Goal: Transaction & Acquisition: Purchase product/service

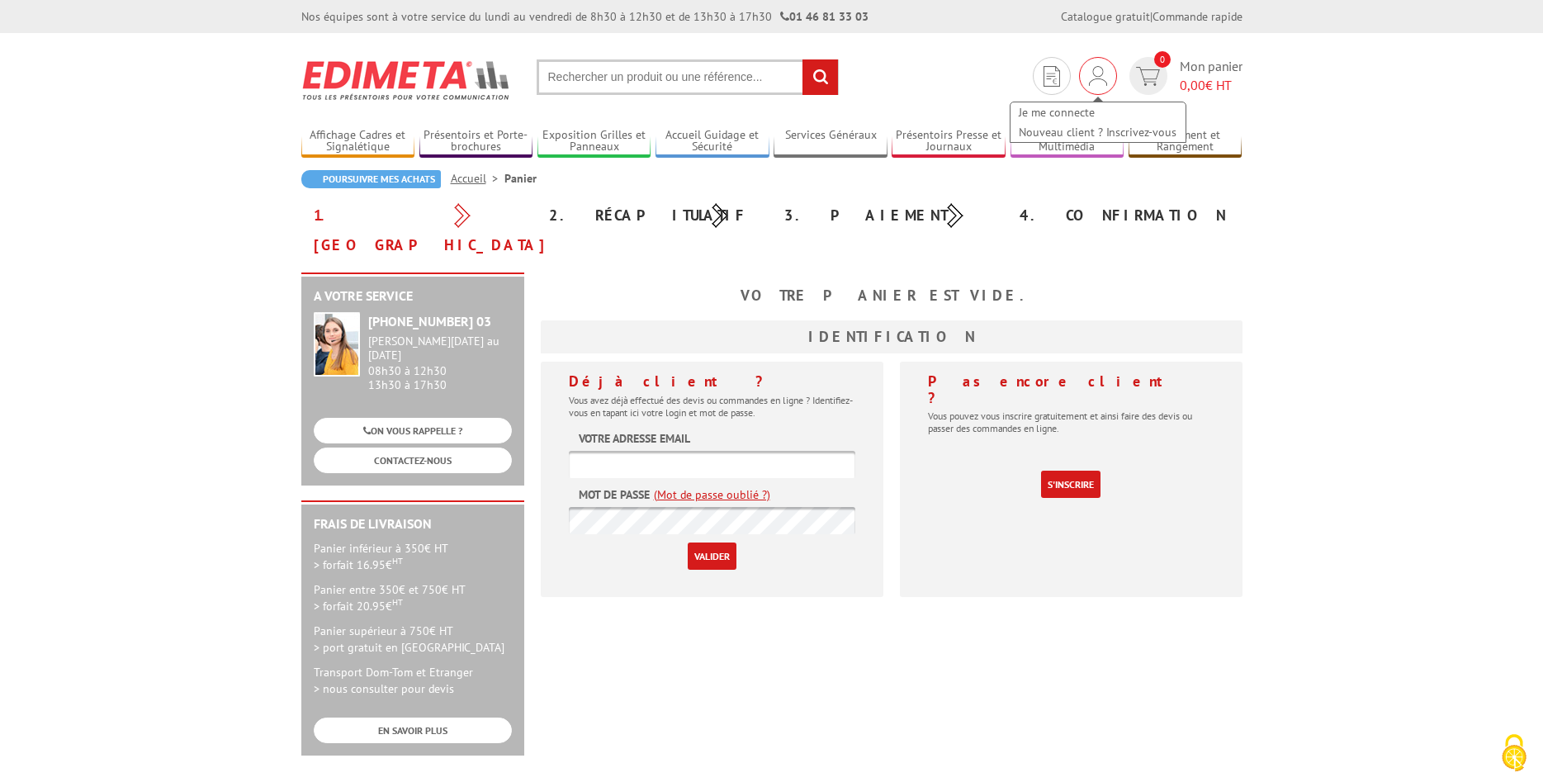
click at [1091, 80] on img at bounding box center [1098, 76] width 18 height 20
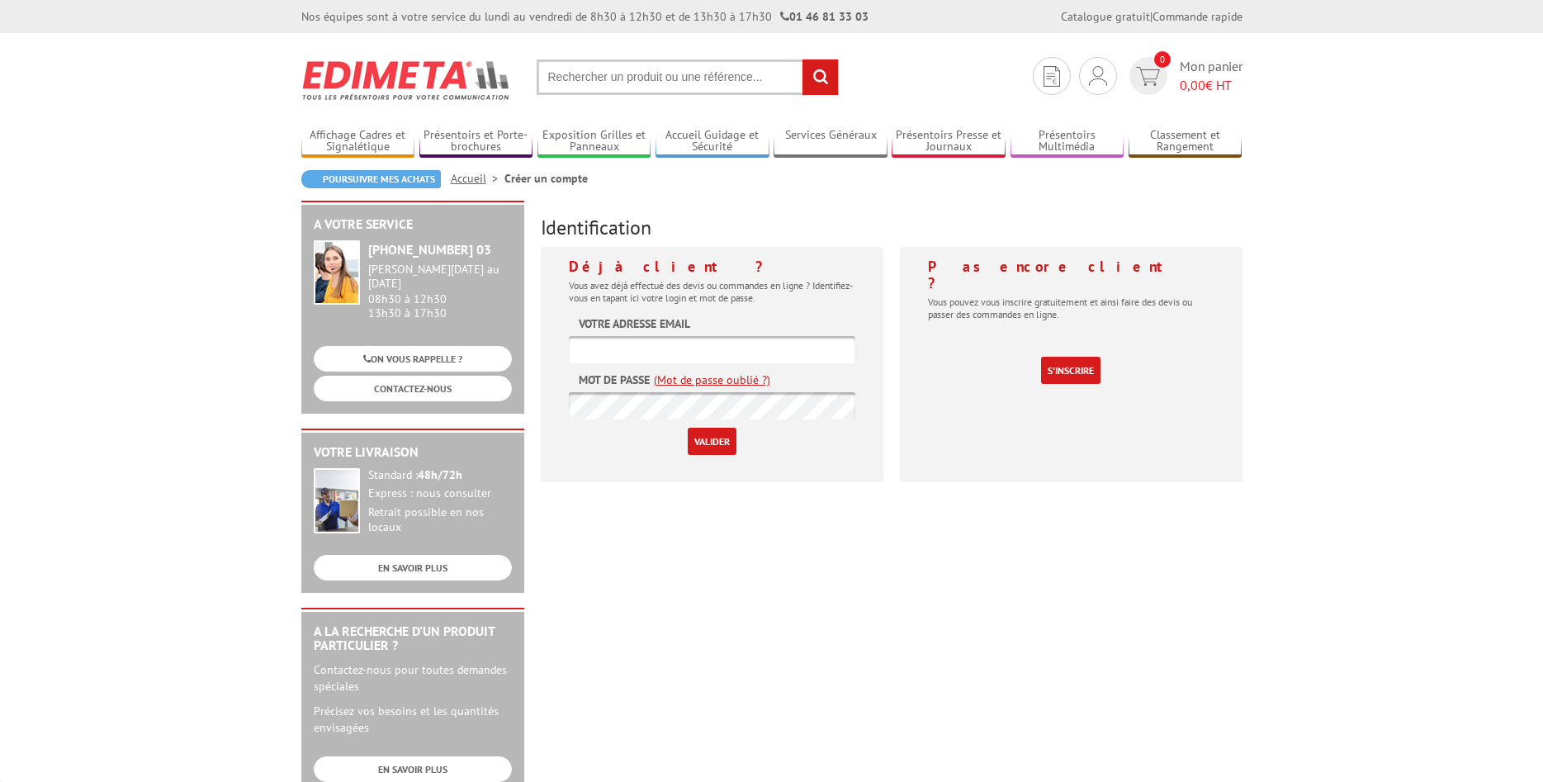
click at [688, 347] on input "text" at bounding box center [712, 349] width 286 height 27
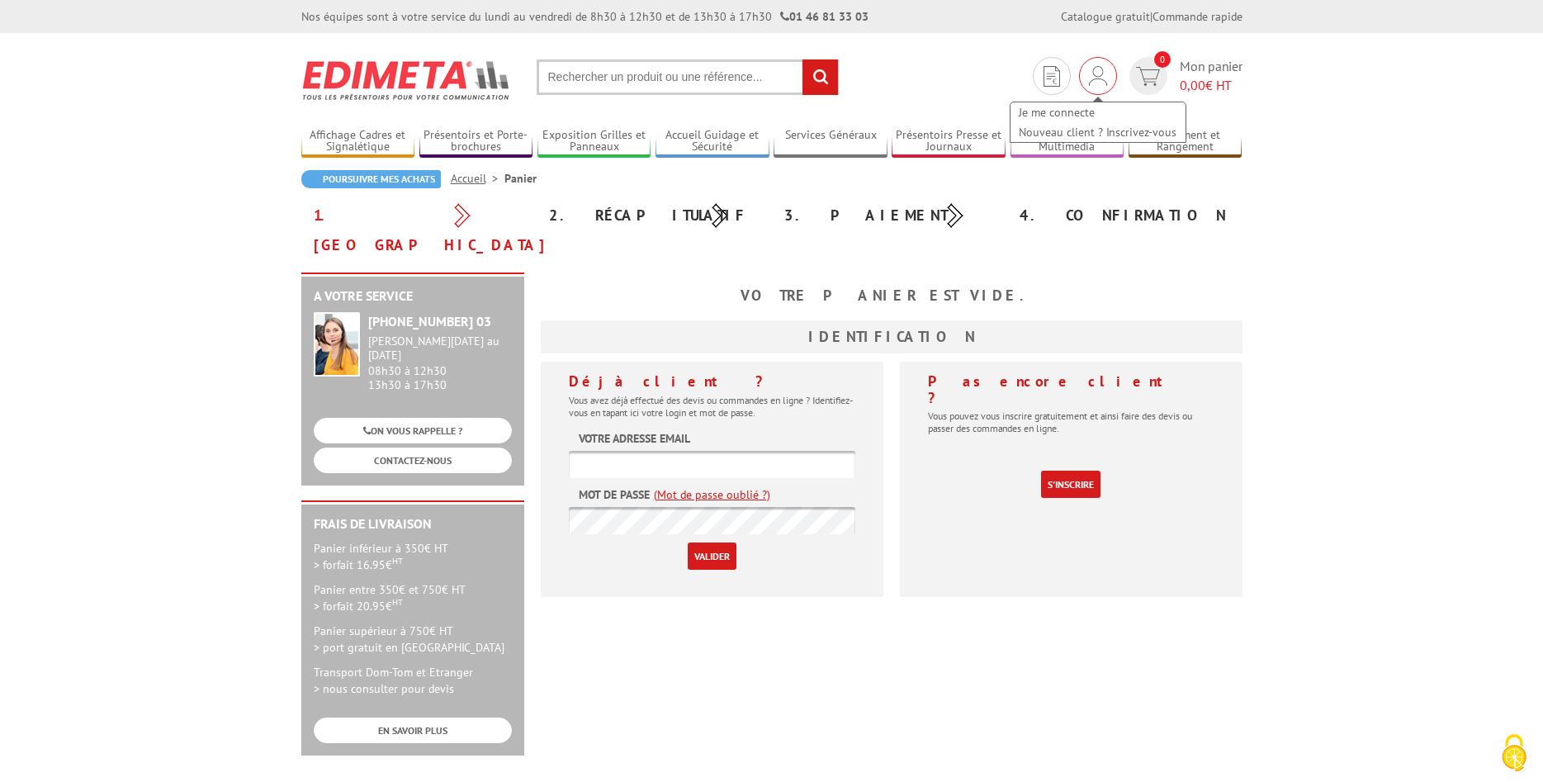
click at [1093, 73] on img at bounding box center [1098, 76] width 18 height 20
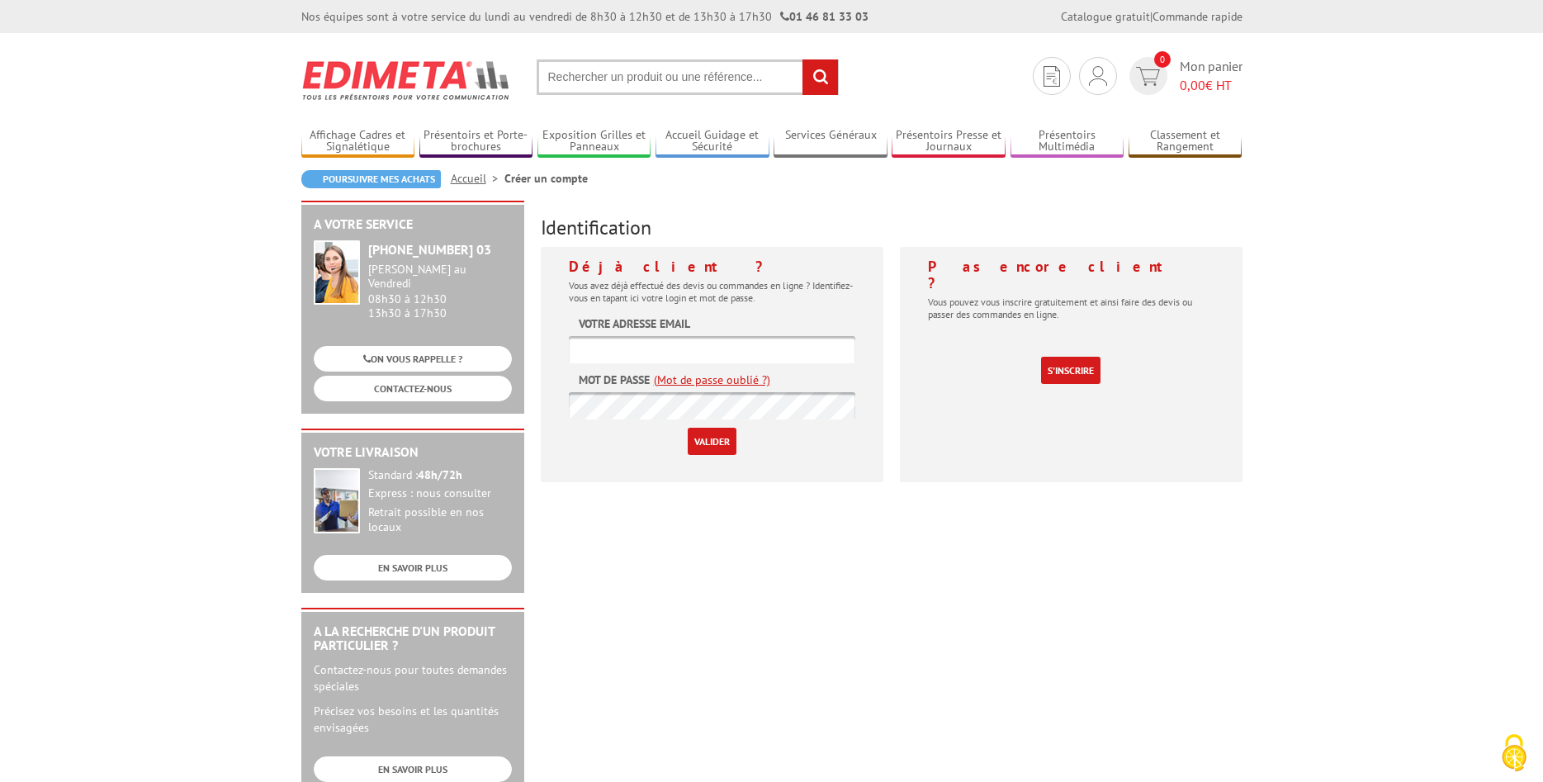
click at [608, 351] on input "text" at bounding box center [712, 349] width 286 height 27
type input "I"
type input "[PERSON_NAME][EMAIL_ADDRESS][PERSON_NAME][DOMAIN_NAME]"
click at [711, 442] on input "Valider" at bounding box center [712, 441] width 49 height 27
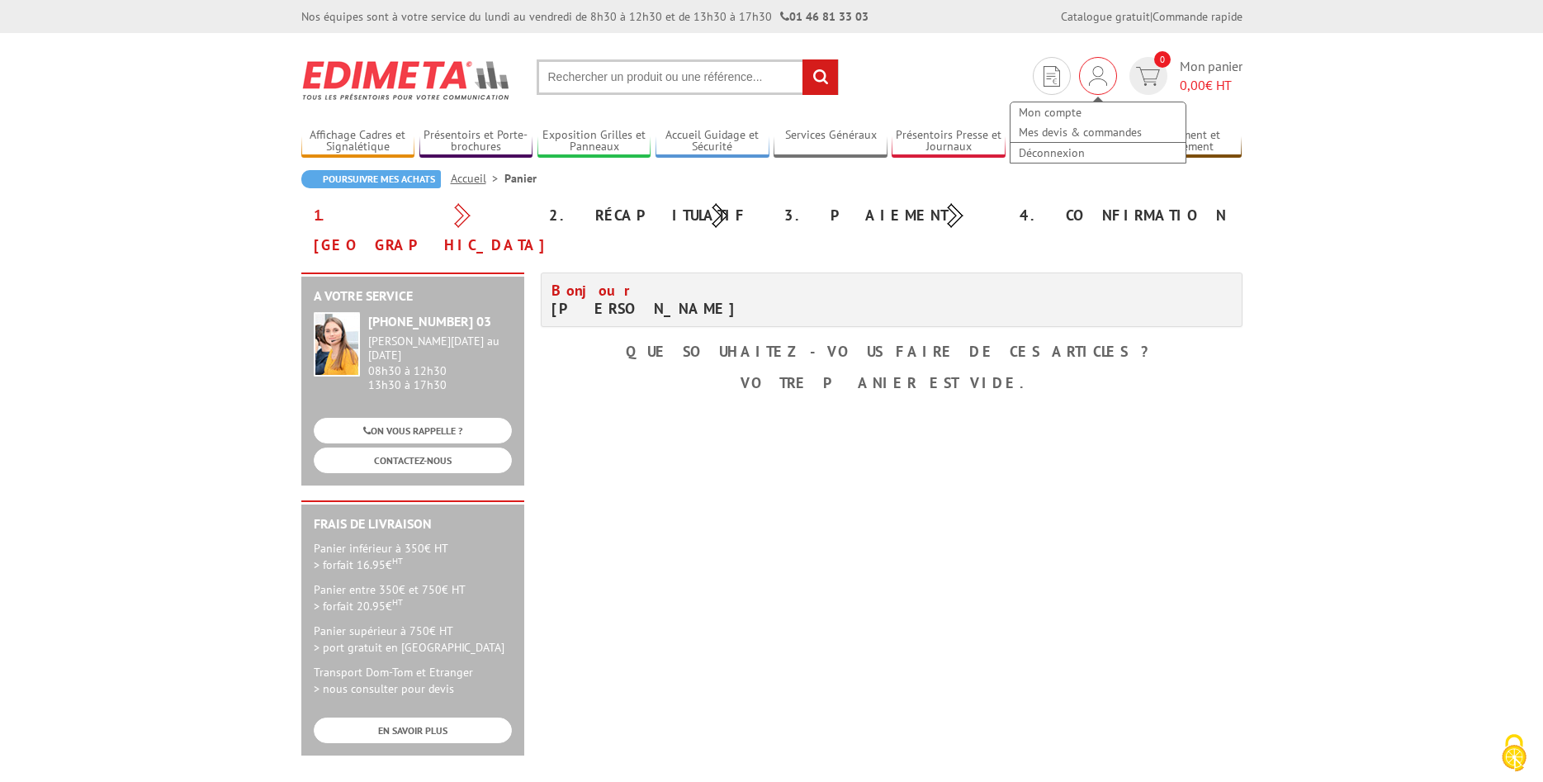
click at [1091, 77] on img at bounding box center [1098, 76] width 18 height 20
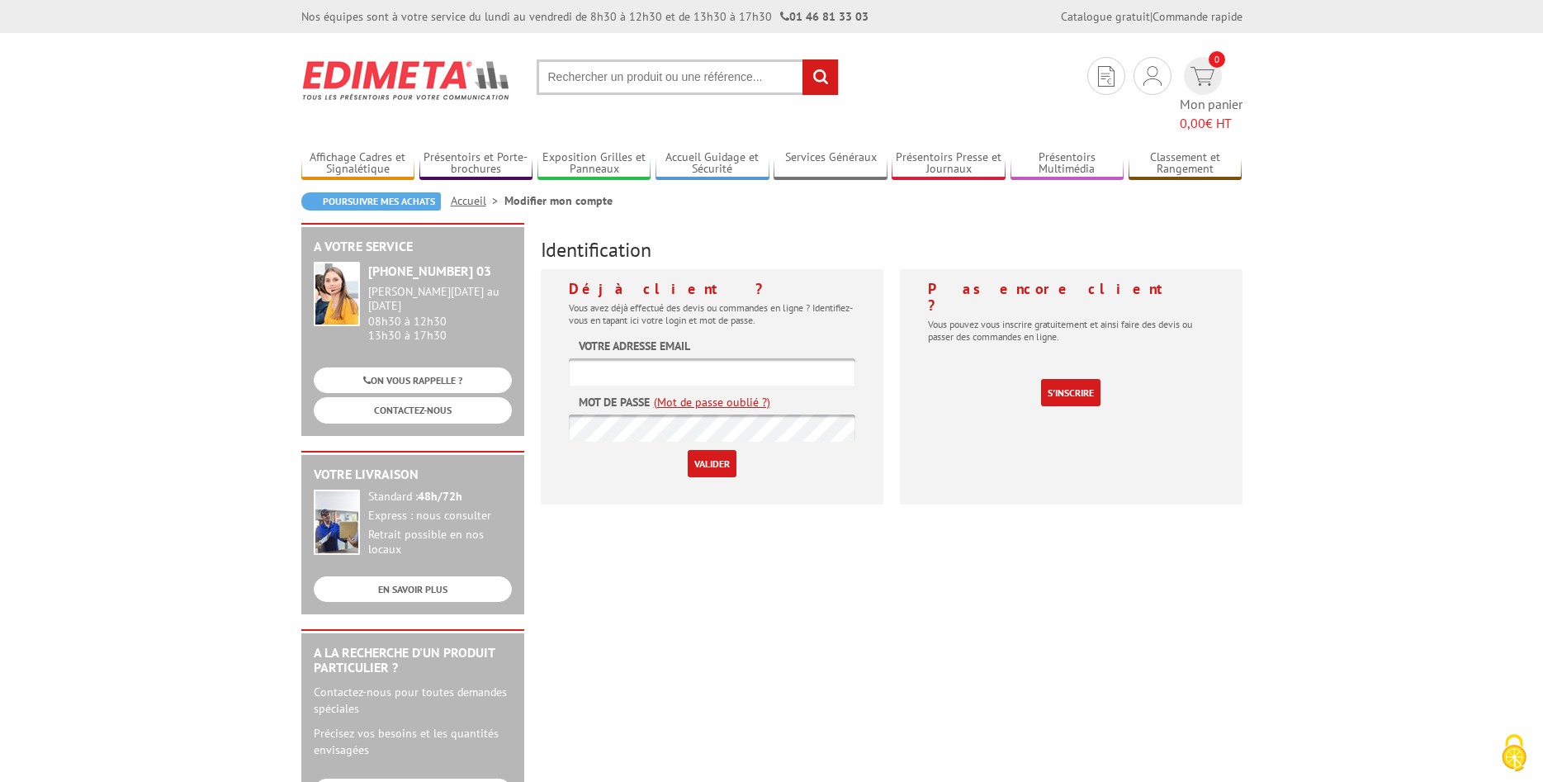
click at [665, 358] on input "text" at bounding box center [712, 371] width 286 height 27
click at [669, 358] on input "text" at bounding box center [712, 371] width 286 height 27
click at [611, 358] on input "text" at bounding box center [712, 371] width 286 height 27
type input "isabelle.defrance@mairieetangsurarroux.fr"
click at [712, 450] on input "Valider" at bounding box center [712, 463] width 49 height 27
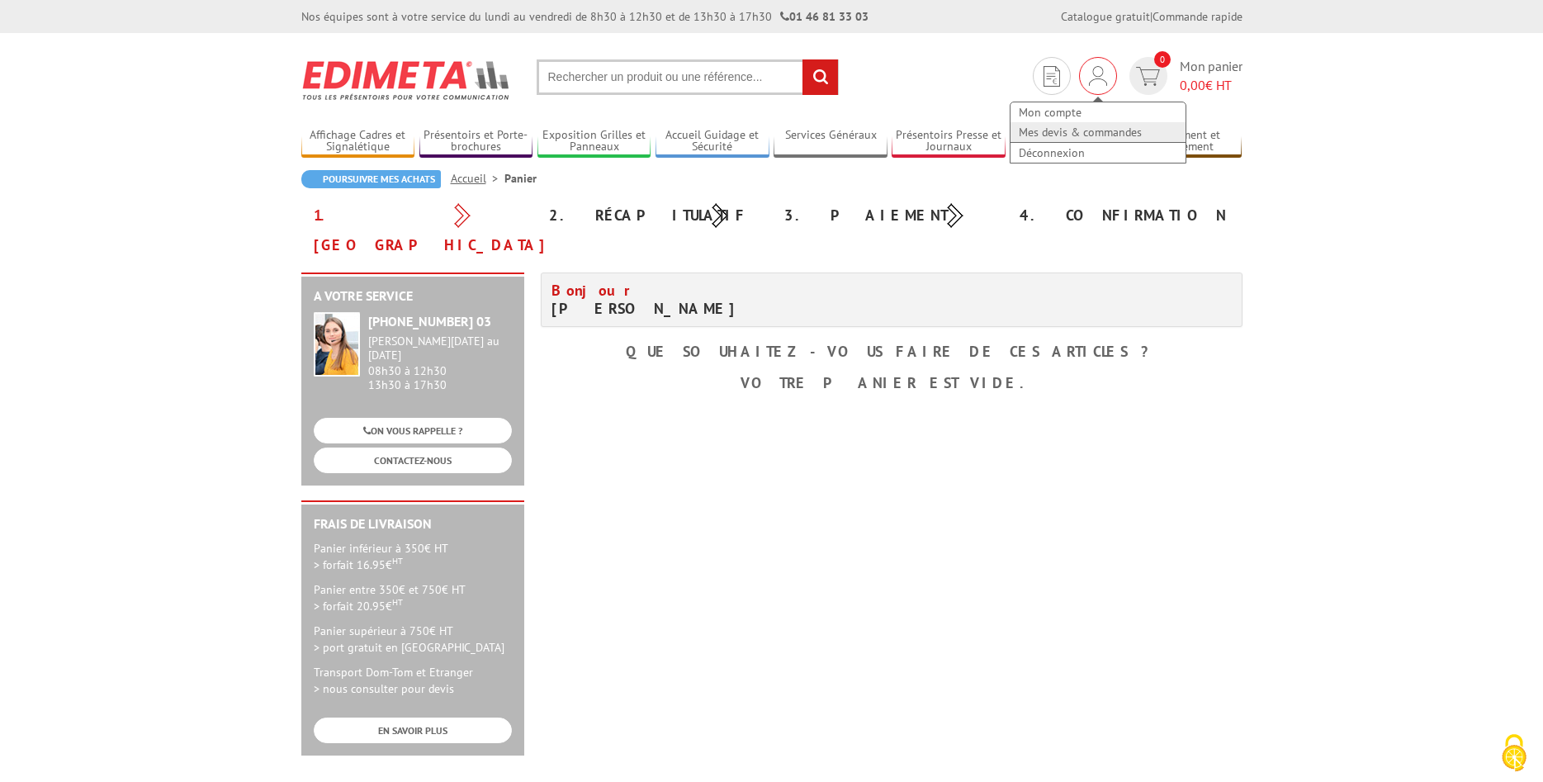
click at [1094, 133] on link "Mes devis & commandes" at bounding box center [1097, 132] width 175 height 20
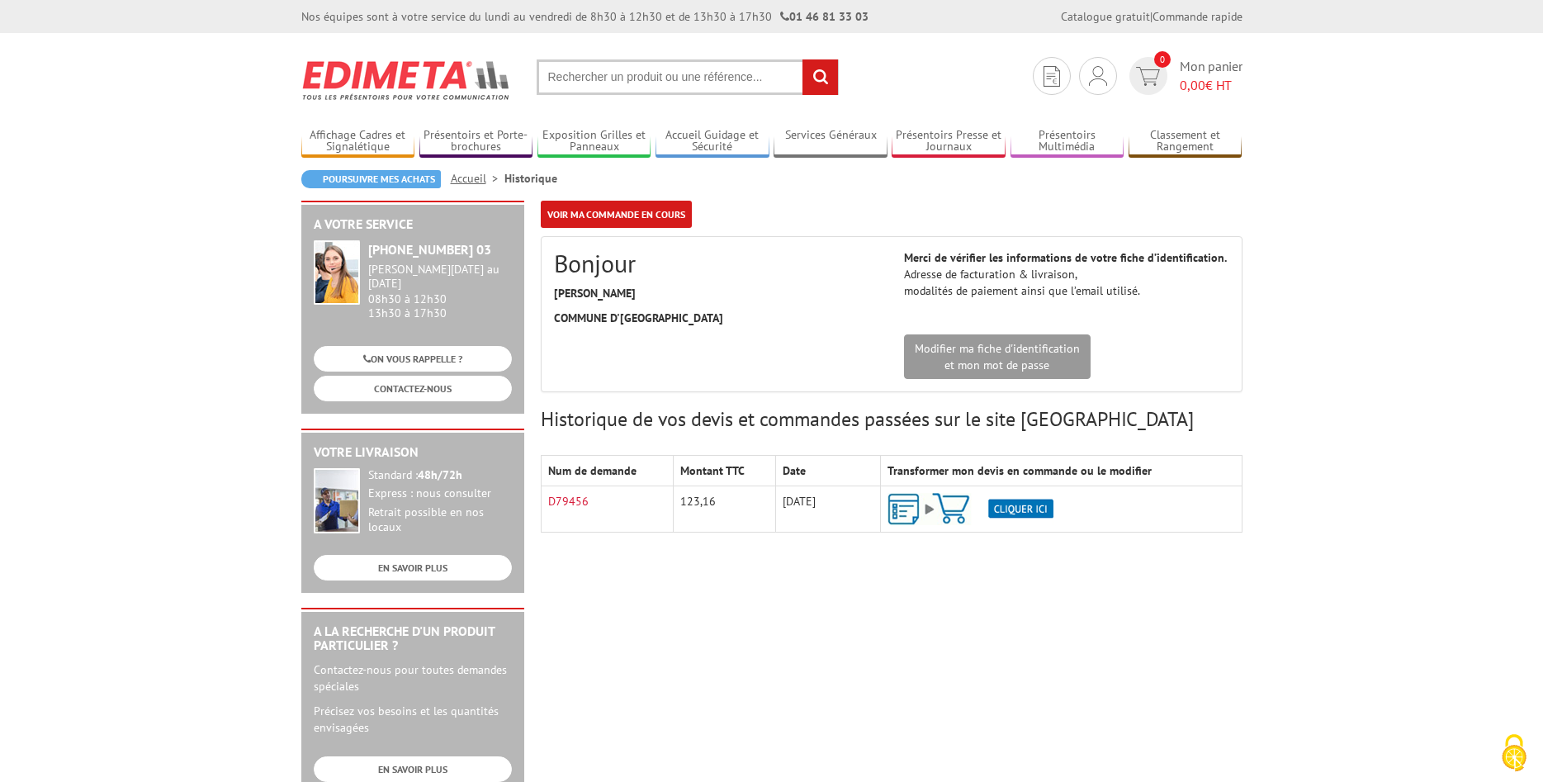
click at [1024, 507] on img at bounding box center [970, 509] width 166 height 32
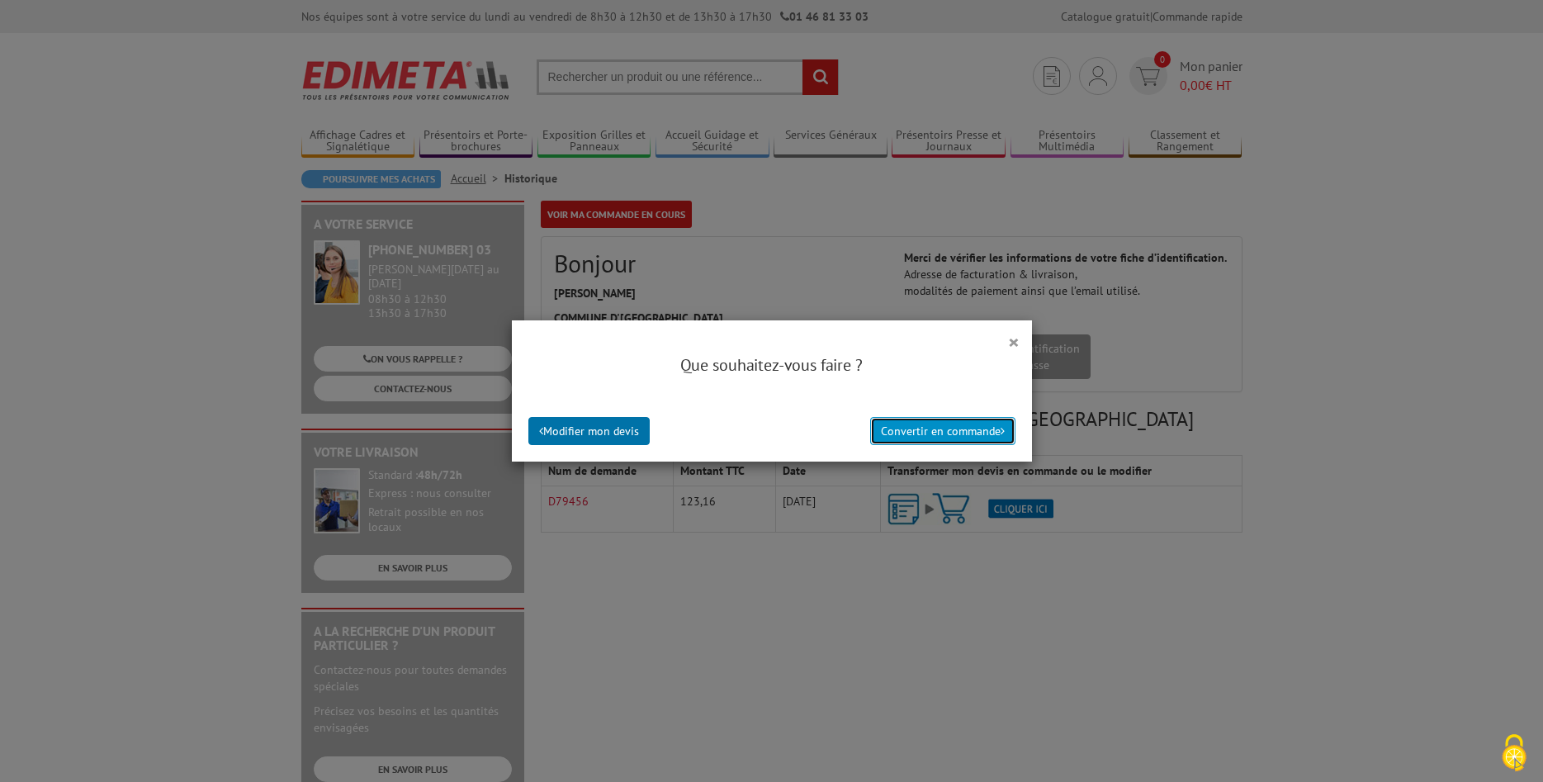
click at [966, 430] on button "Convertir en commande" at bounding box center [942, 431] width 145 height 28
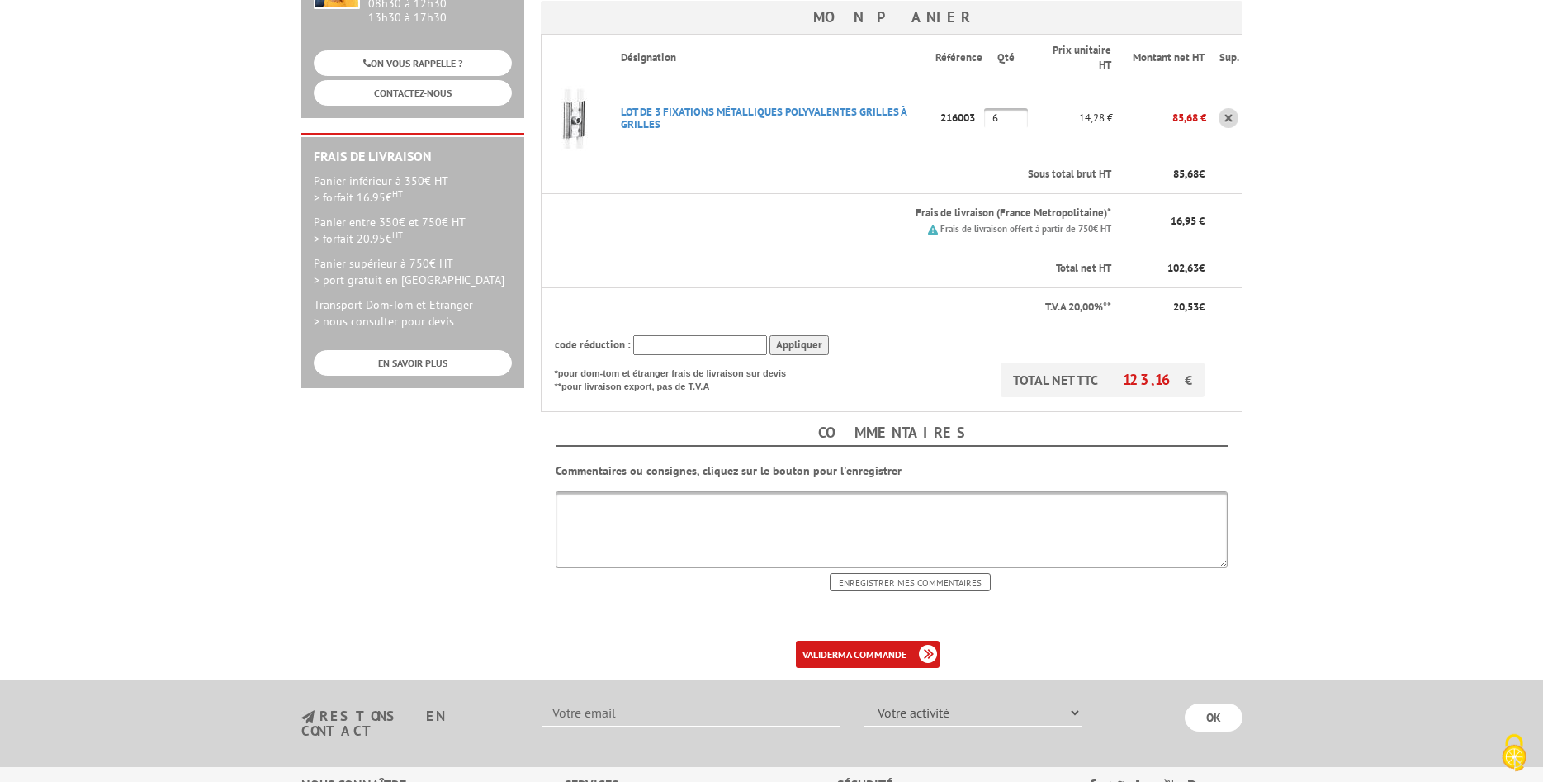
scroll to position [505, 0]
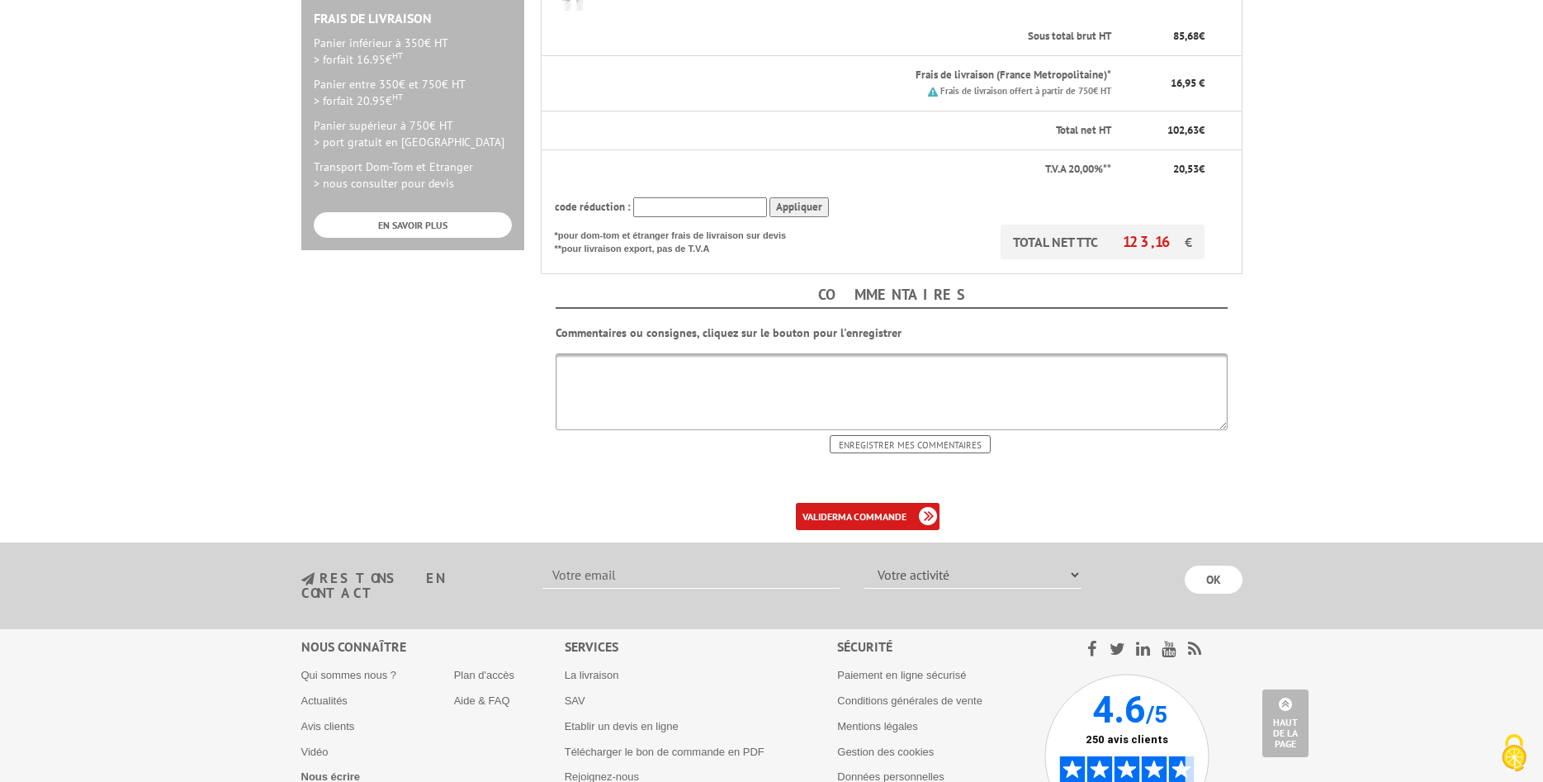
click at [636, 353] on textarea at bounding box center [892, 391] width 672 height 77
click at [707, 358] on textarea "Livraison : Jours et horaires d'ouvertures de la [GEOGRAPHIC_DATA] S/A." at bounding box center [892, 391] width 672 height 77
drag, startPoint x: 594, startPoint y: 370, endPoint x: 628, endPoint y: 374, distance: 34.9
click at [594, 371] on textarea "Livraison : Jours et horaires d'ouverture de la Mairie d'ETANG-SUR-ARROUX : Lun…" at bounding box center [892, 391] width 672 height 77
click at [788, 390] on textarea "Livraison : Jours et horaires d'ouverture de la Mairie d'ETANG-SUR-ARROUX : Lun…" at bounding box center [892, 391] width 672 height 77
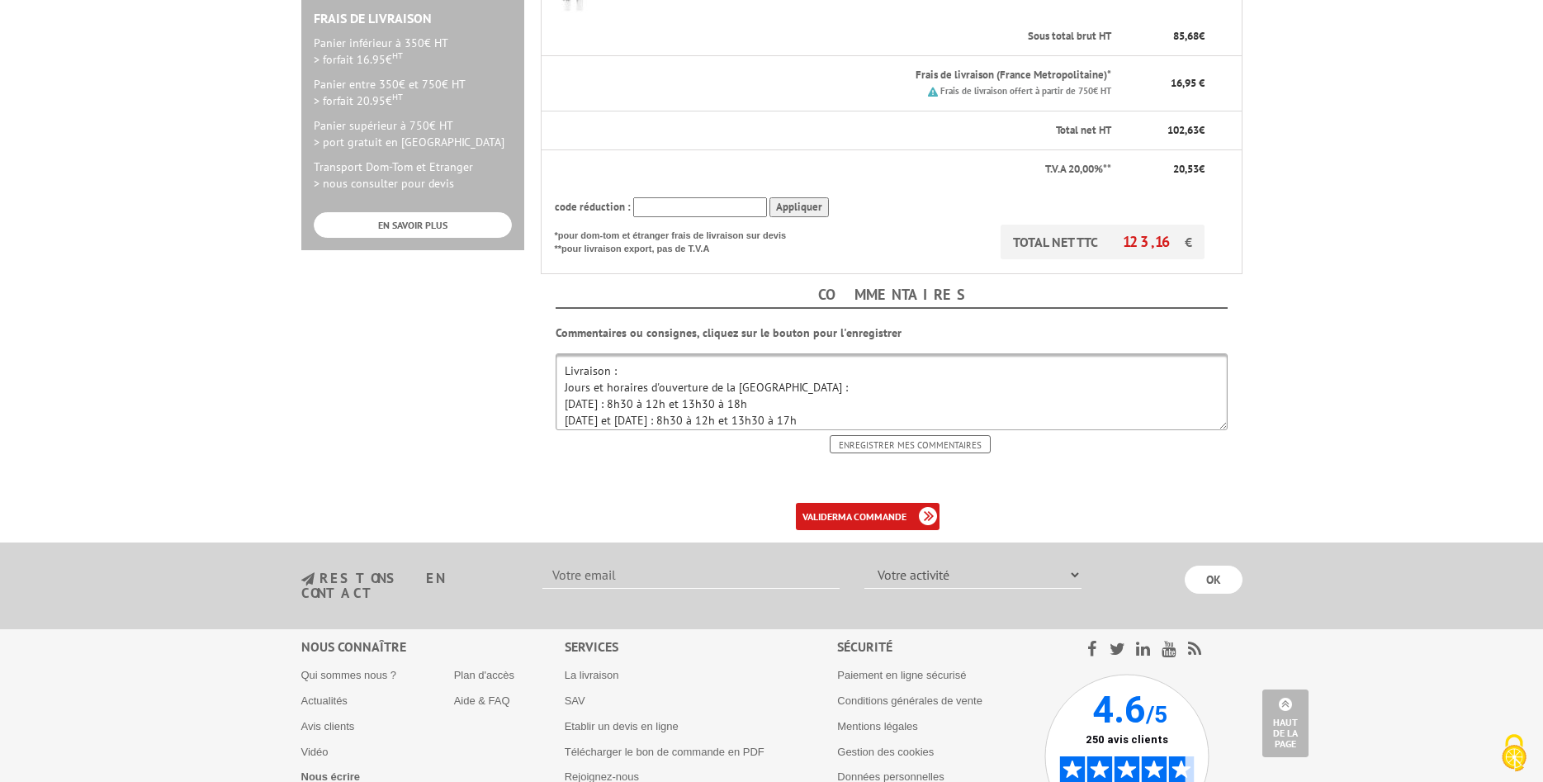
scroll to position [16, 0]
drag, startPoint x: 699, startPoint y: 377, endPoint x: 642, endPoint y: 370, distance: 57.4
click at [642, 370] on textarea "Livraison : Jours et horaires d'ouverture de la Mairie d'ETANG-SUR-ARROUX : Lun…" at bounding box center [892, 391] width 672 height 77
click at [698, 390] on textarea "Livraison : Jours et horaires d'ouverture de la Mairie d'ETANG-SUR-ARROUX : Lun…" at bounding box center [892, 391] width 672 height 77
paste textarea "8h30 à 12h"
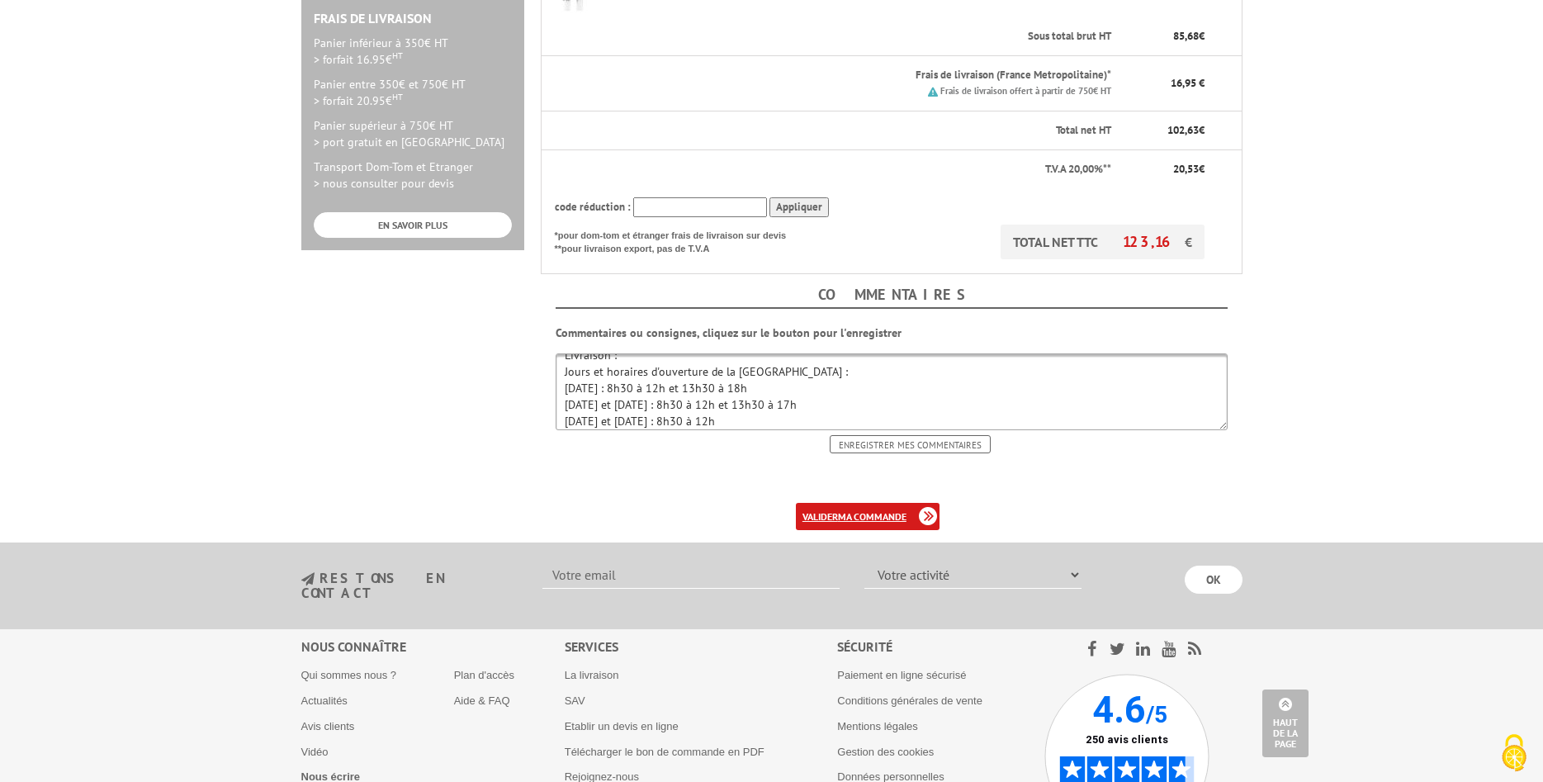
type textarea "Livraison : Jours et horaires d'ouverture de la [GEOGRAPHIC_DATA] : [DATE] : 8h…"
click at [861, 510] on b "ma commande" at bounding box center [872, 516] width 69 height 12
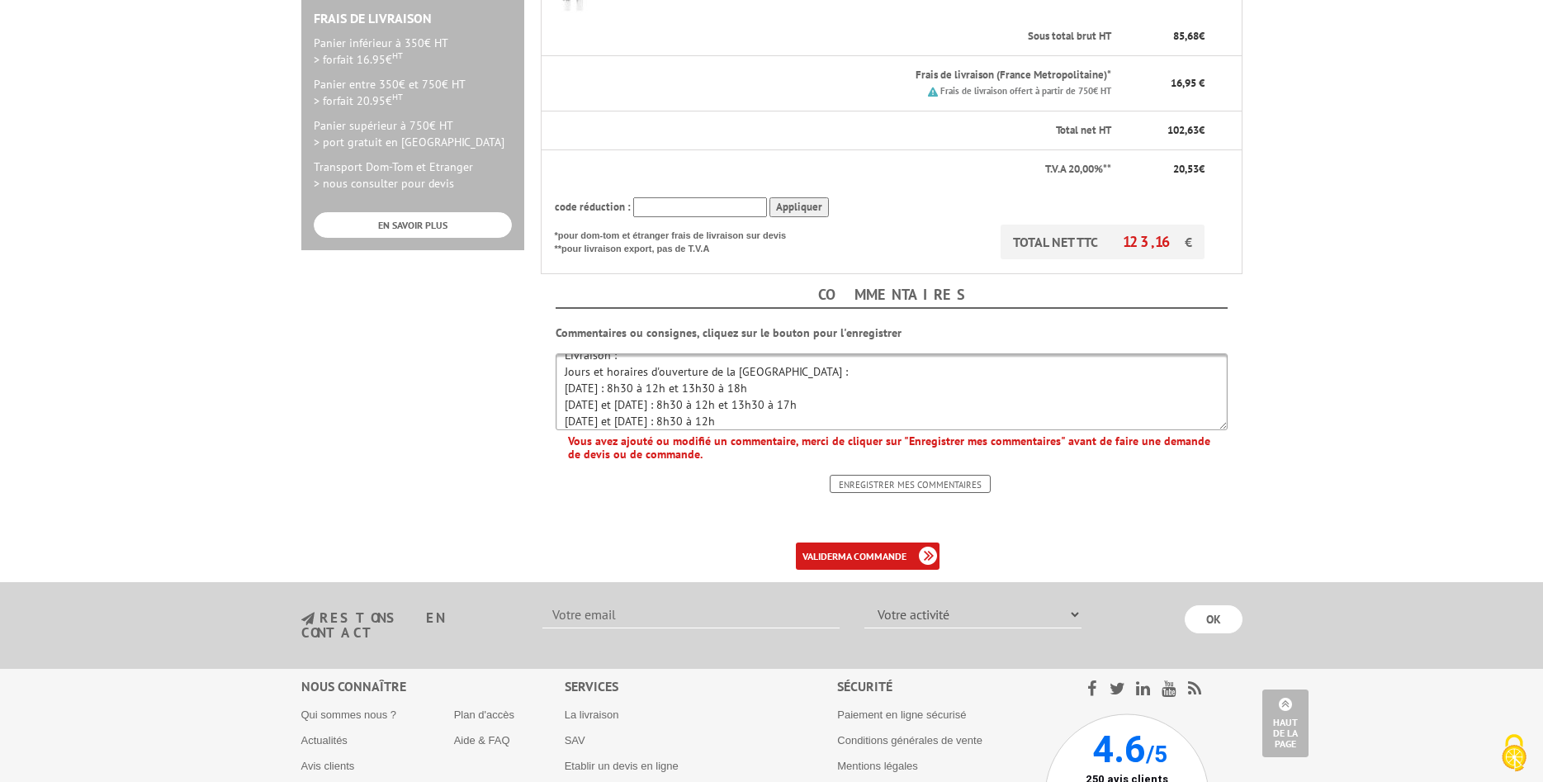
click at [867, 475] on input "Enregistrer mes commentaires" at bounding box center [910, 484] width 161 height 18
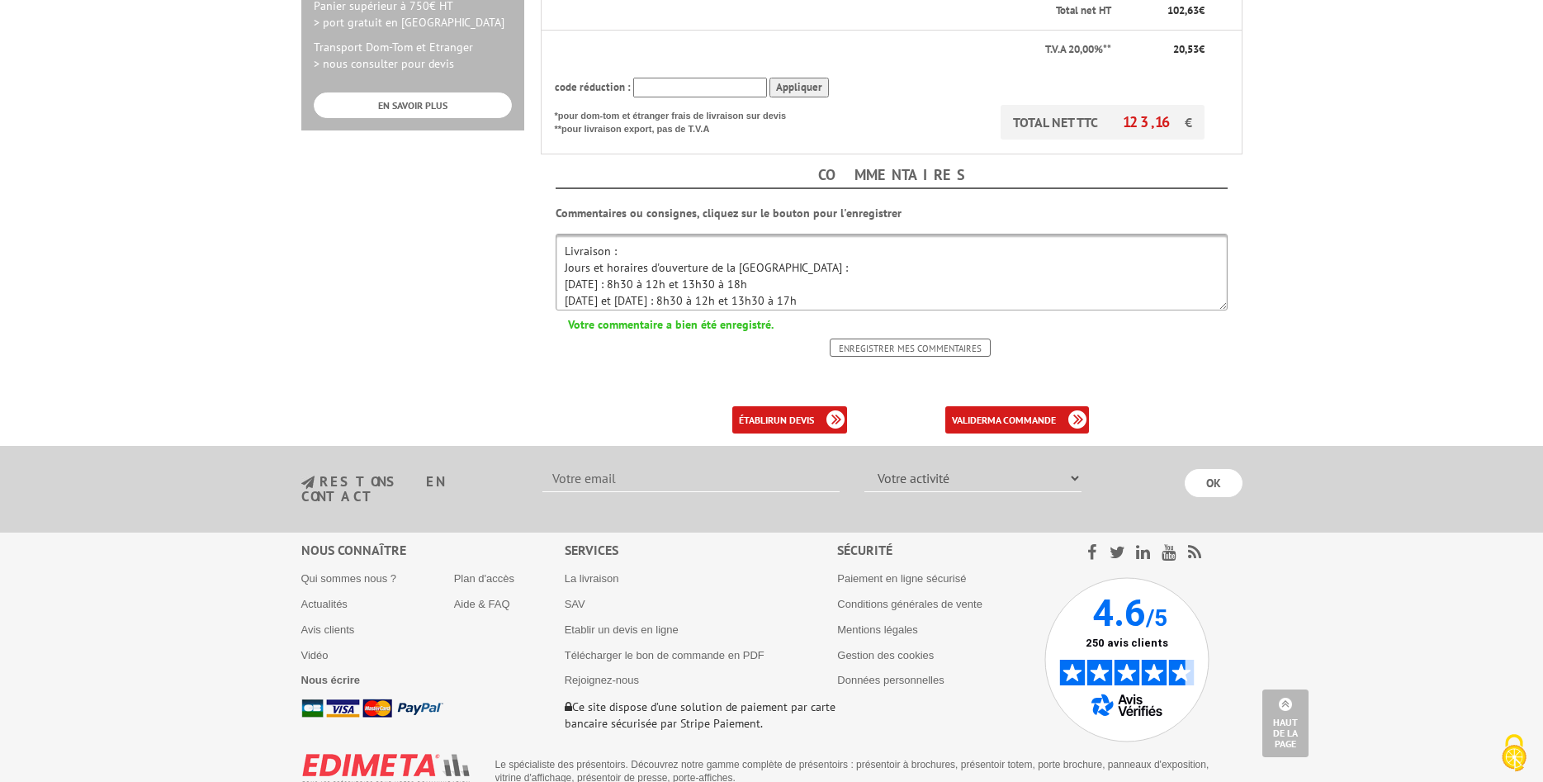
scroll to position [24, 0]
click at [999, 414] on b "ma commande" at bounding box center [1021, 420] width 69 height 12
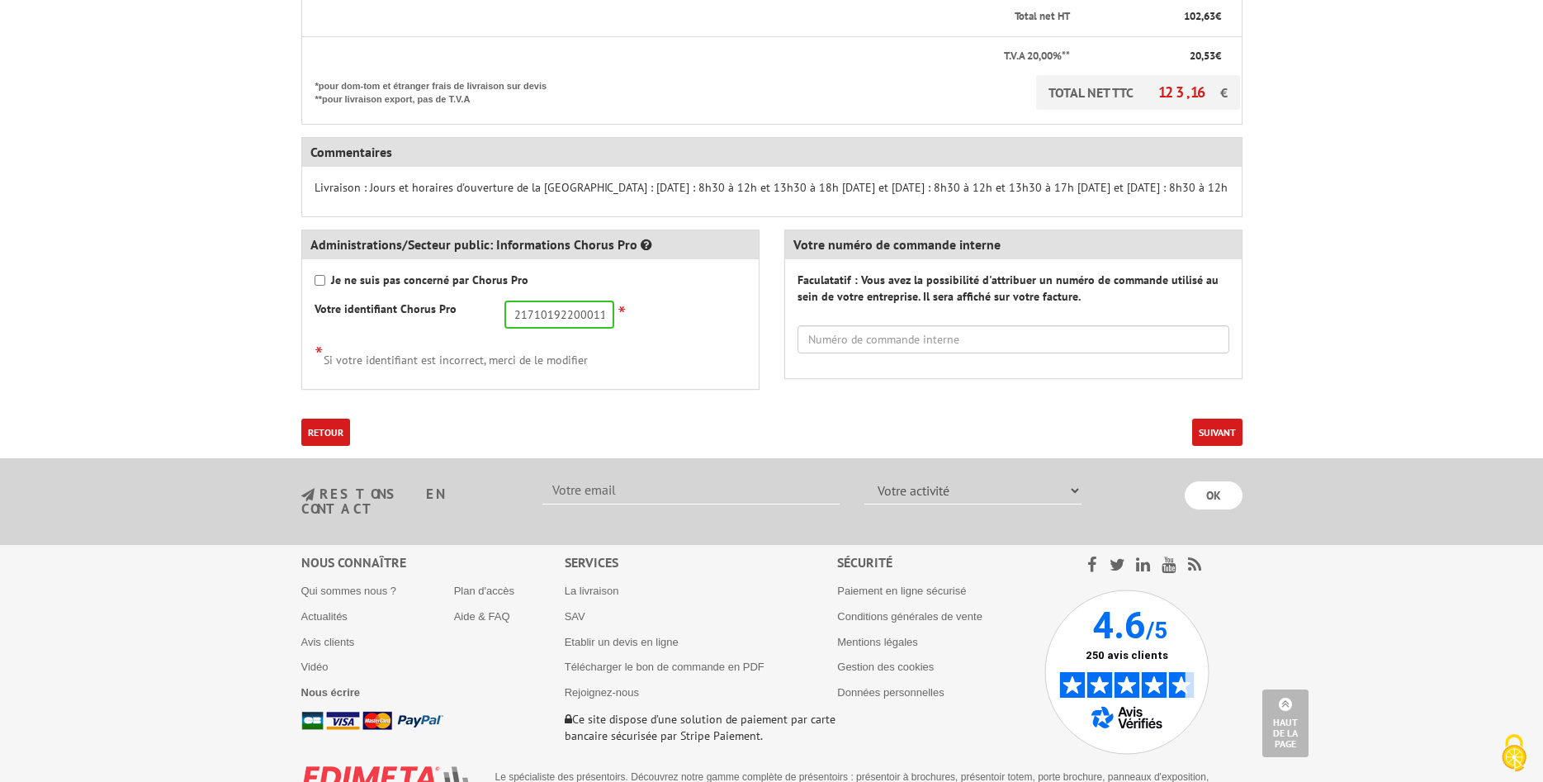
scroll to position [727, 0]
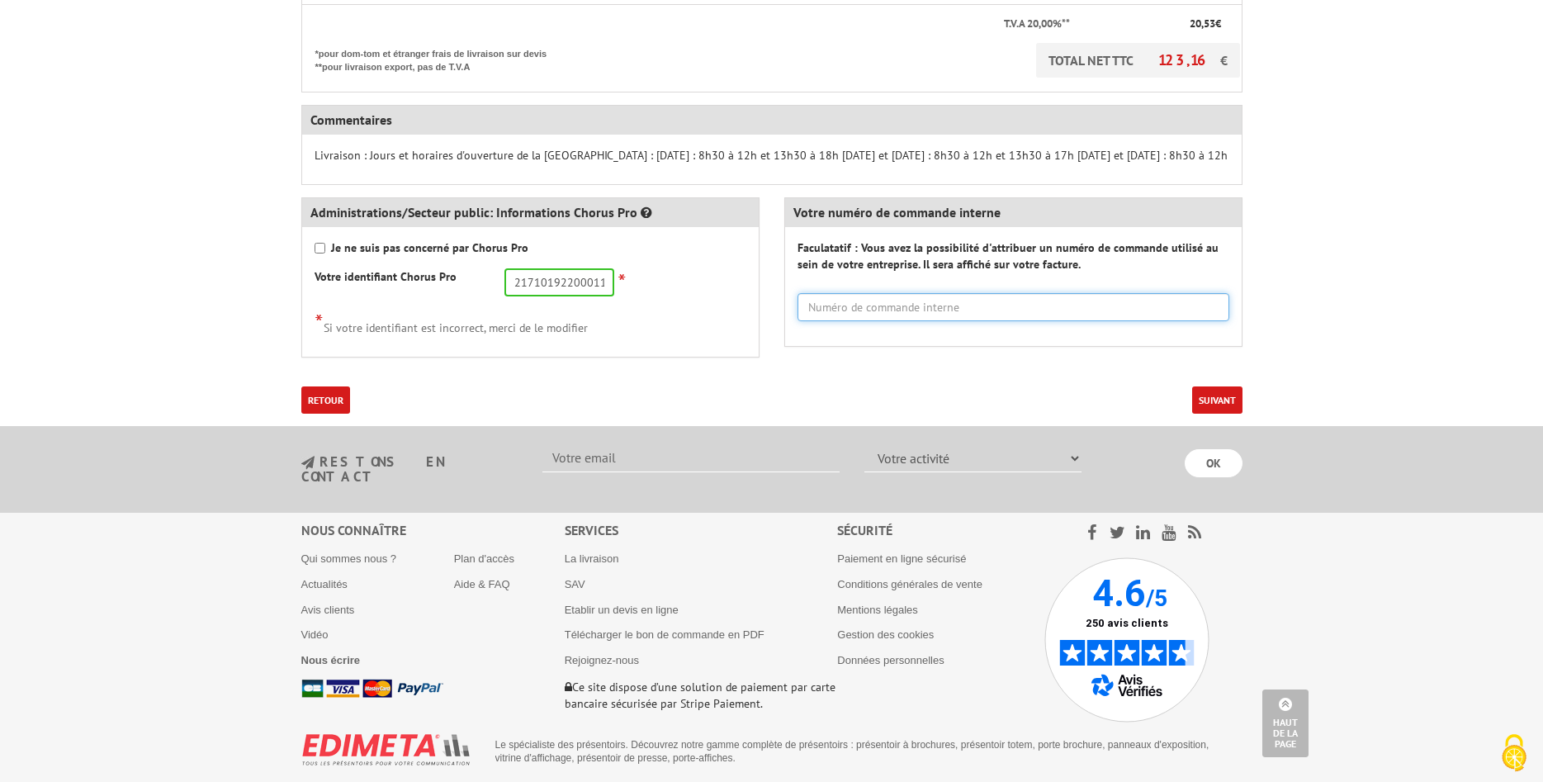
click at [873, 294] on input "text" at bounding box center [1013, 307] width 432 height 28
type input "155"
click at [1206, 388] on button "Suivant" at bounding box center [1217, 399] width 50 height 27
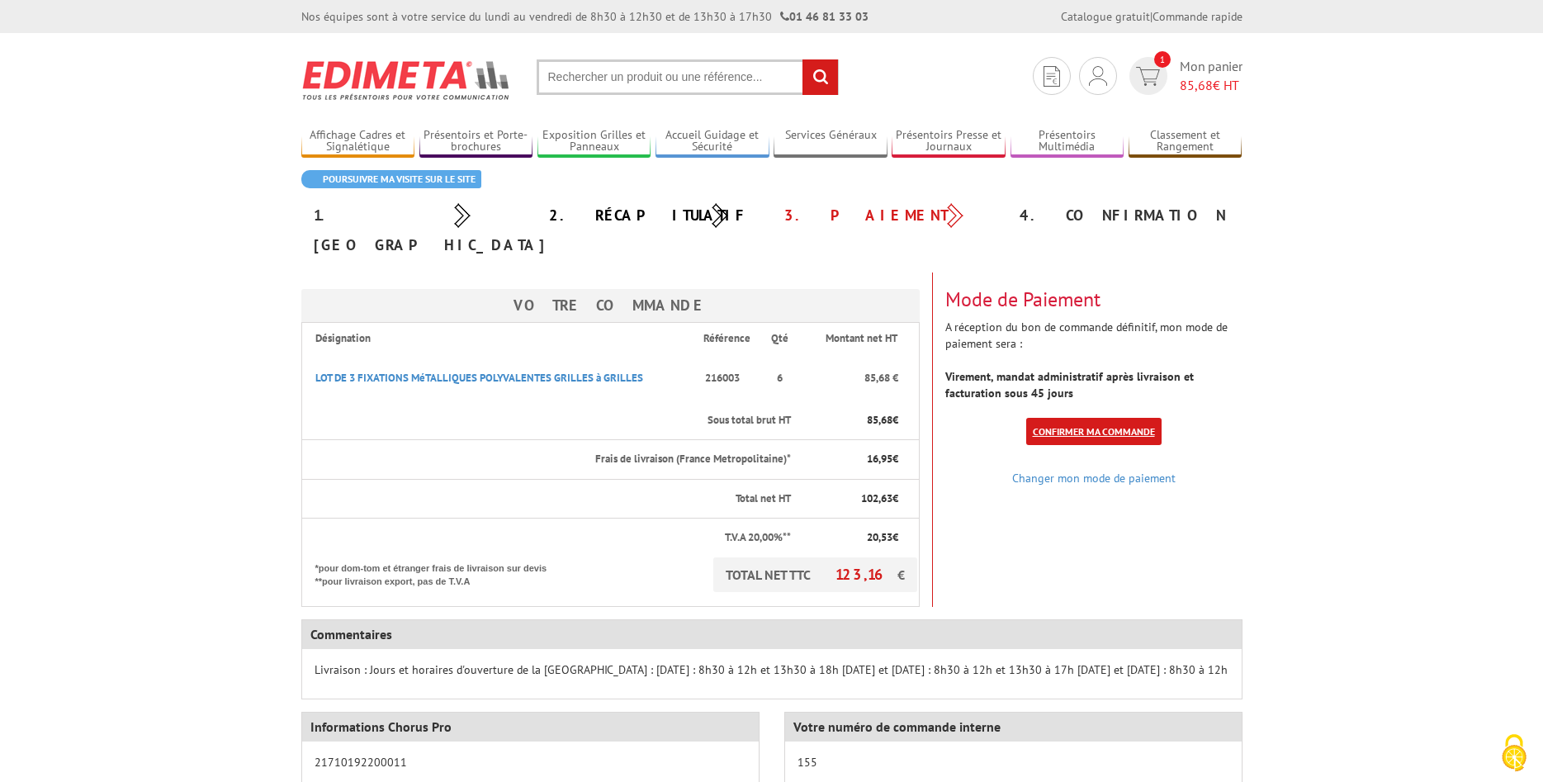
click at [1105, 418] on link "Confirmer ma commande" at bounding box center [1093, 431] width 135 height 27
